Goal: Communication & Community: Answer question/provide support

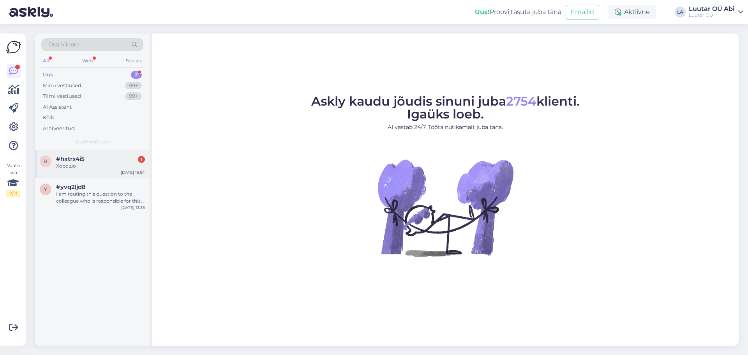
click at [123, 161] on div "#hxtrx4i5 1" at bounding box center [100, 158] width 89 height 7
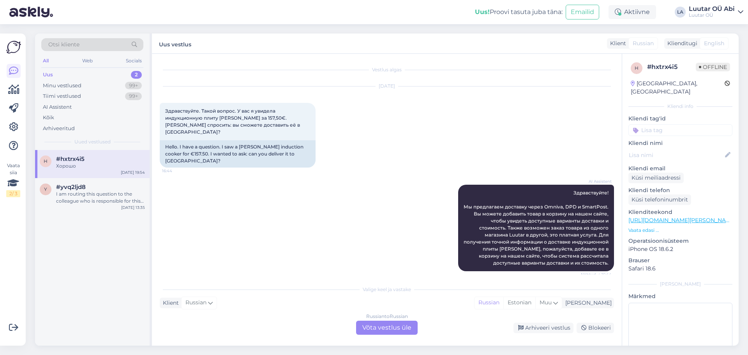
scroll to position [132, 0]
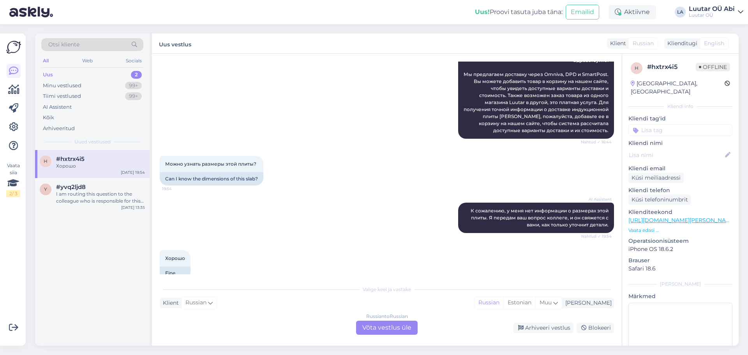
click at [125, 71] on div "Uus 2" at bounding box center [92, 74] width 102 height 11
click at [122, 165] on div "Хорошо" at bounding box center [100, 165] width 89 height 7
click at [371, 327] on div "Russian to Russian Võta vestlus üle" at bounding box center [387, 328] width 62 height 14
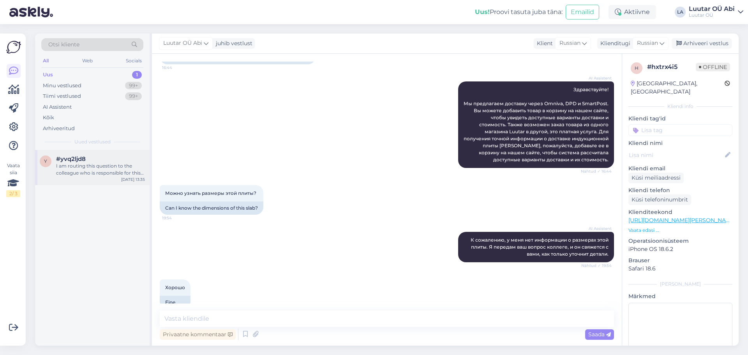
click at [108, 170] on div "I am routing this question to the colleague who is responsible for this topic. …" at bounding box center [100, 169] width 89 height 14
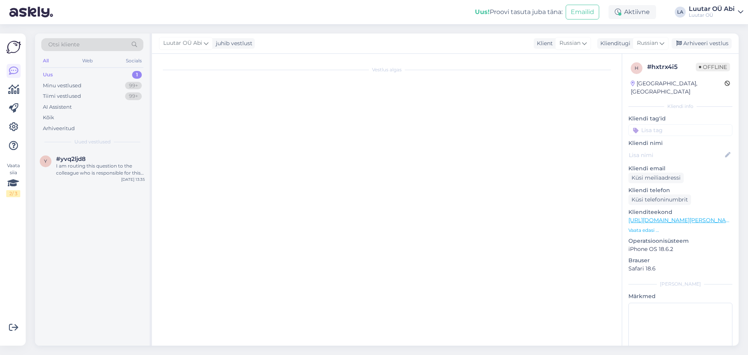
scroll to position [463, 0]
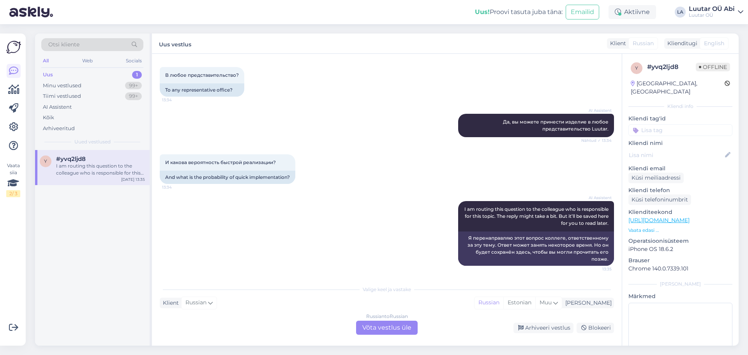
click at [391, 325] on div "Russian to Russian Võta vestlus üle" at bounding box center [387, 328] width 62 height 14
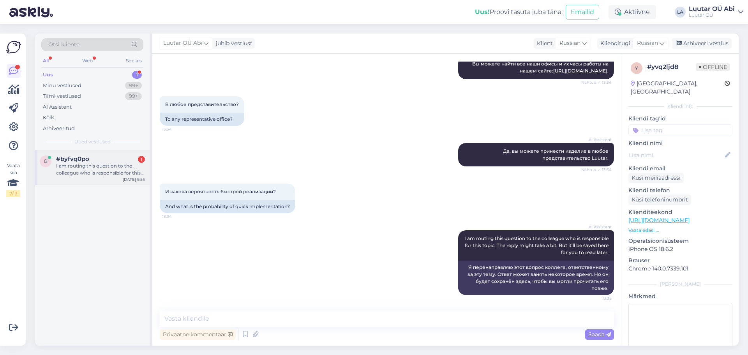
click at [84, 166] on div "I am routing this question to the colleague who is responsible for this topic. …" at bounding box center [100, 169] width 89 height 14
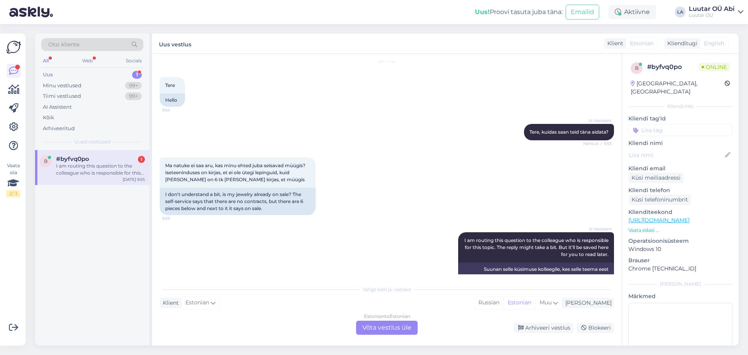
scroll to position [50, 0]
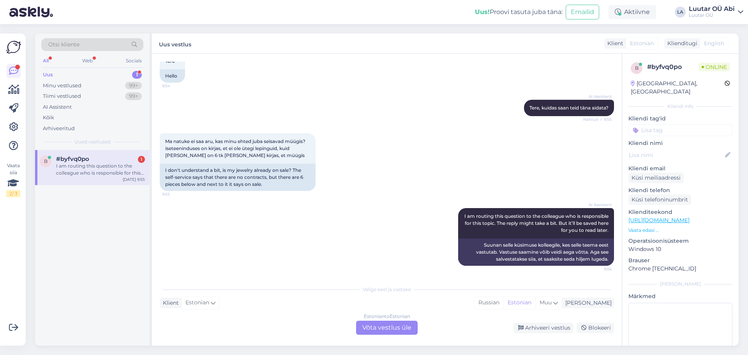
click at [367, 325] on div "Estonian to Estonian Võta vestlus üle" at bounding box center [387, 328] width 62 height 14
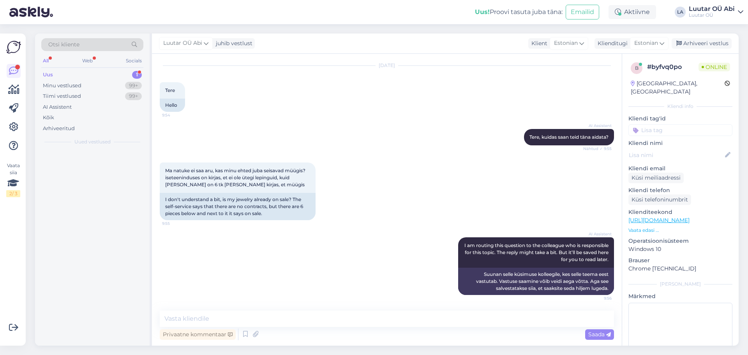
scroll to position [21, 0]
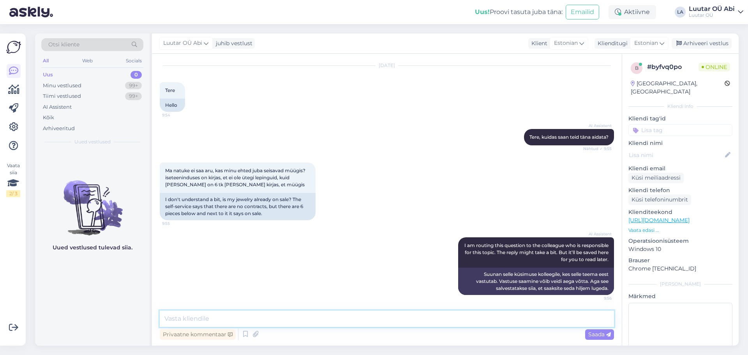
click at [329, 317] on textarea at bounding box center [387, 319] width 454 height 16
click at [231, 317] on textarea "saatke enda" at bounding box center [387, 319] width 454 height 16
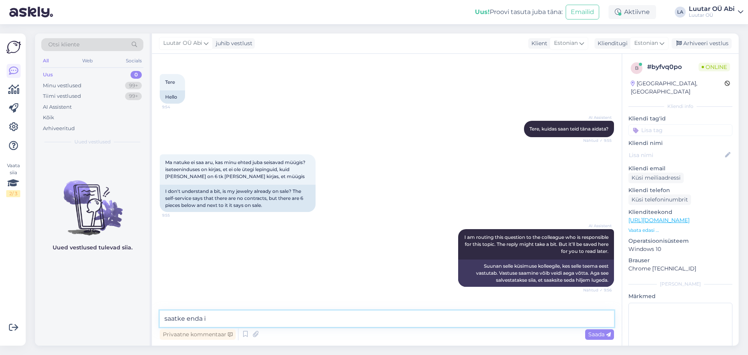
scroll to position [54, 0]
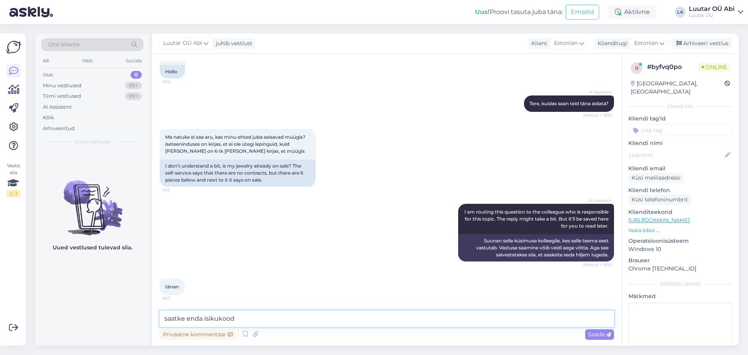
type textarea "saatke enda isikukood"
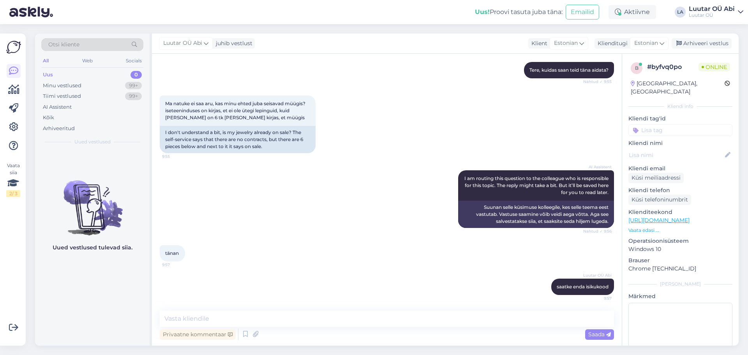
click at [430, 214] on div "AI Assistent I am routing this question to the colleague who is responsible for…" at bounding box center [387, 199] width 454 height 75
click at [387, 103] on div "Ma natuke ei saa aru, kas minu ehted juba seisavad müügis? iseteeninduses on ki…" at bounding box center [387, 124] width 454 height 75
click at [288, 191] on div "AI Assistent I am routing this question to the colleague who is responsible for…" at bounding box center [387, 199] width 454 height 75
click at [291, 190] on div "AI Assistent I am routing this question to the colleague who is responsible for…" at bounding box center [387, 199] width 454 height 75
click at [282, 318] on textarea at bounding box center [387, 319] width 454 height 16
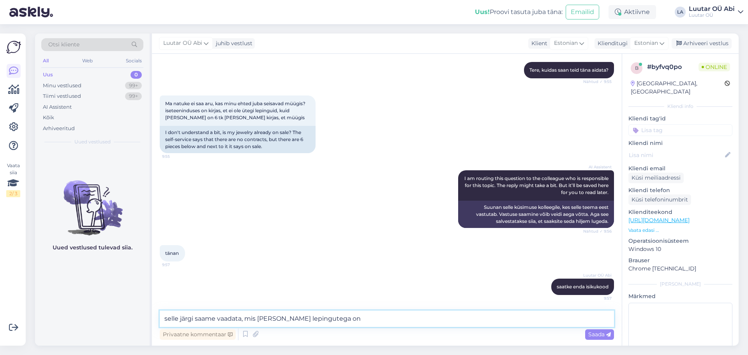
type textarea "selle järgi saame vaadata, mis [PERSON_NAME] lepingutega on"
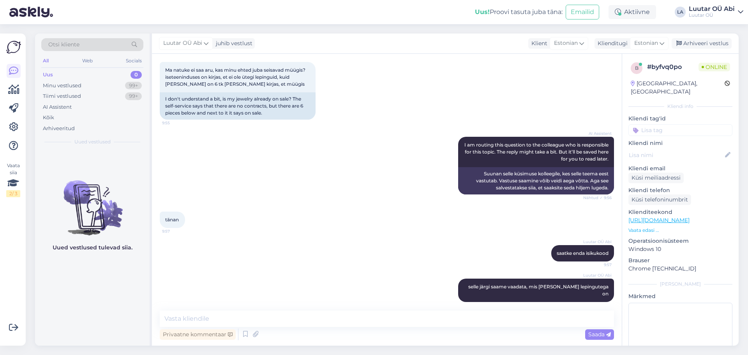
click at [375, 272] on div "Luutar [PERSON_NAME] järgi saame vaadata, mis [PERSON_NAME] lepingutega on 9:59" at bounding box center [387, 290] width 454 height 41
click at [420, 245] on div "Luutar OÜ Abi saatke enda isikukood 9:57" at bounding box center [387, 254] width 454 height 34
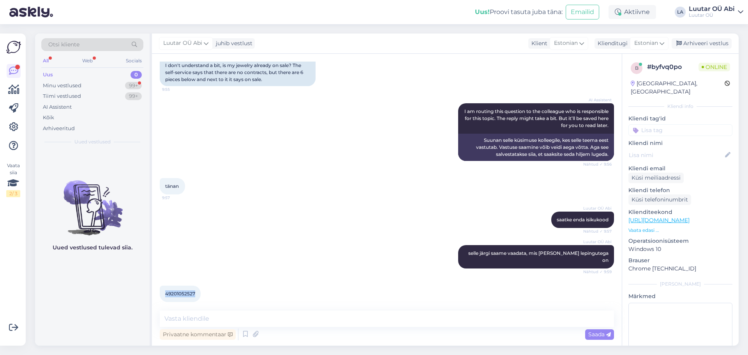
drag, startPoint x: 163, startPoint y: 288, endPoint x: 196, endPoint y: 285, distance: 32.5
click at [196, 286] on div "49201052527 10:01" at bounding box center [180, 294] width 41 height 16
copy span "49201052527"
click at [299, 317] on textarea at bounding box center [387, 319] width 454 height 16
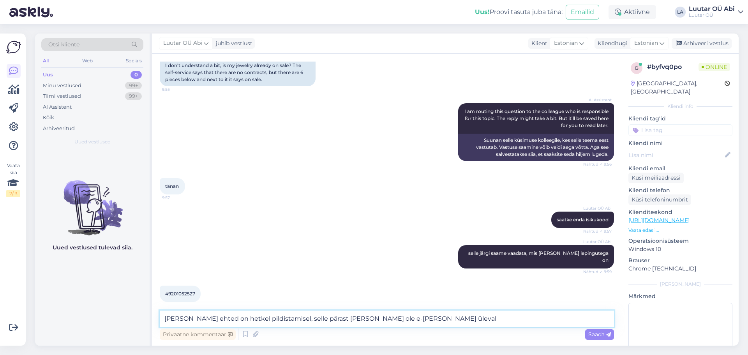
type textarea "[PERSON_NAME] ehted on hetkel pildistamisel, selle pärast [PERSON_NAME] ole e-[…"
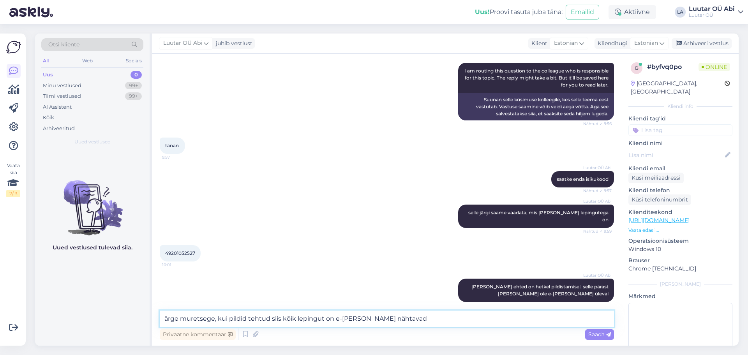
type textarea "ärge muretsege, kui pildid tehtud siis kõik lepingut on e-[PERSON_NAME] nähtavad"
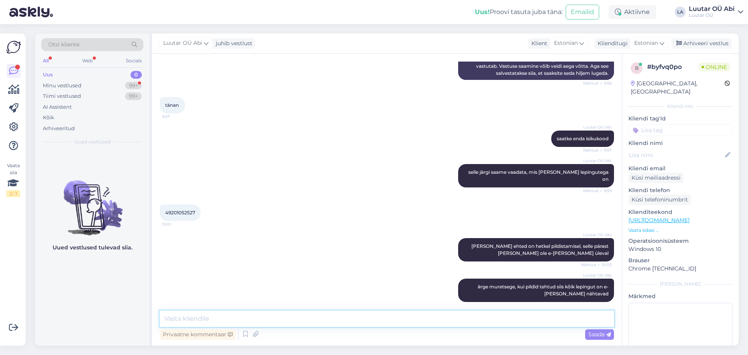
scroll to position [317, 0]
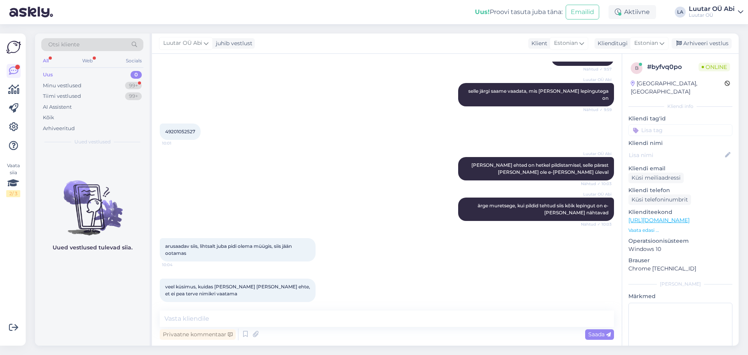
click at [274, 179] on div "Luutar OÜ [PERSON_NAME] ehted on hetkel pildistamisel, selle pärast [PERSON_NAM…" at bounding box center [387, 168] width 454 height 41
click at [279, 319] on textarea at bounding box center [387, 319] width 454 height 16
type textarea "saate lepingu ID: koodi järgi vaadata"
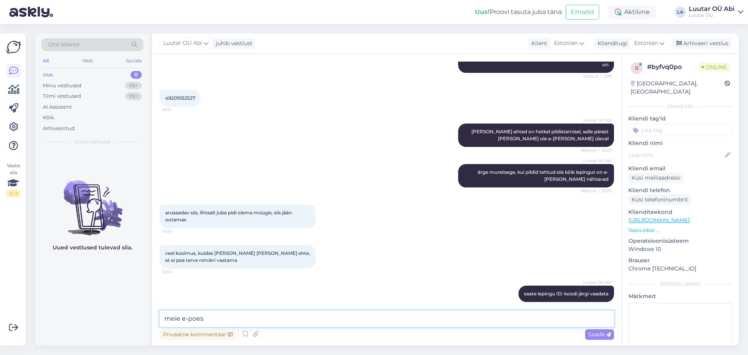
type textarea "meie e-poes"
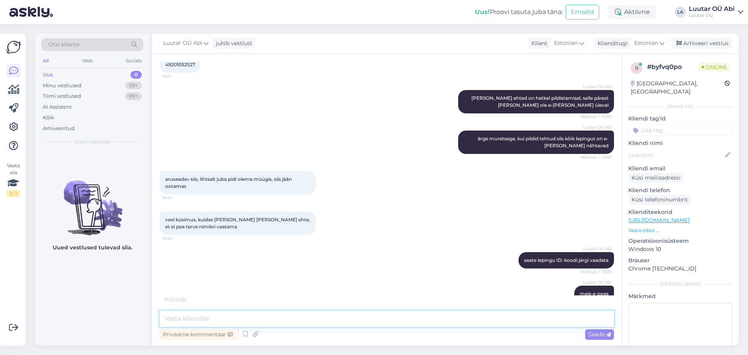
scroll to position [417, 0]
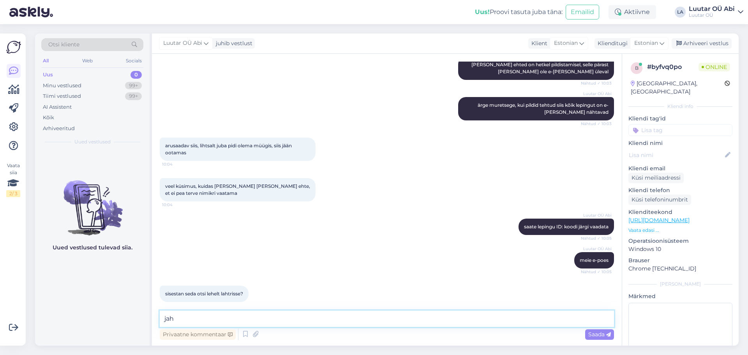
type textarea "jah"
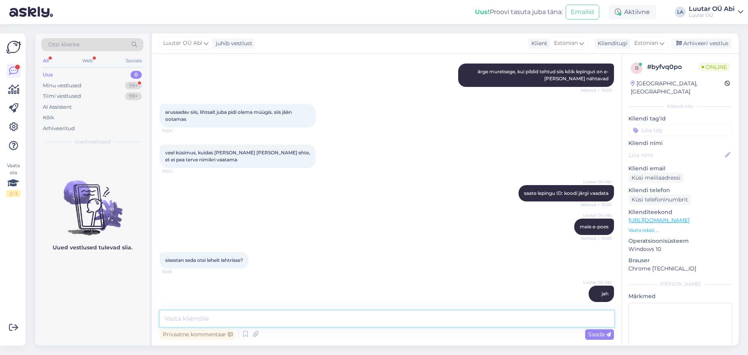
scroll to position [484, 0]
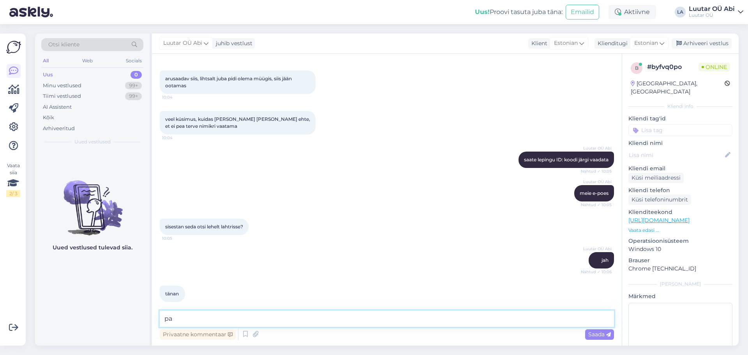
type textarea "p"
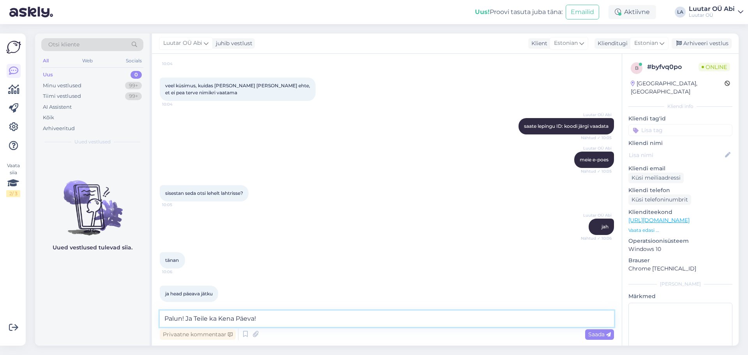
type textarea "Palun! Ja Teile ka Kena Päeva!"
